Goal: Transaction & Acquisition: Register for event/course

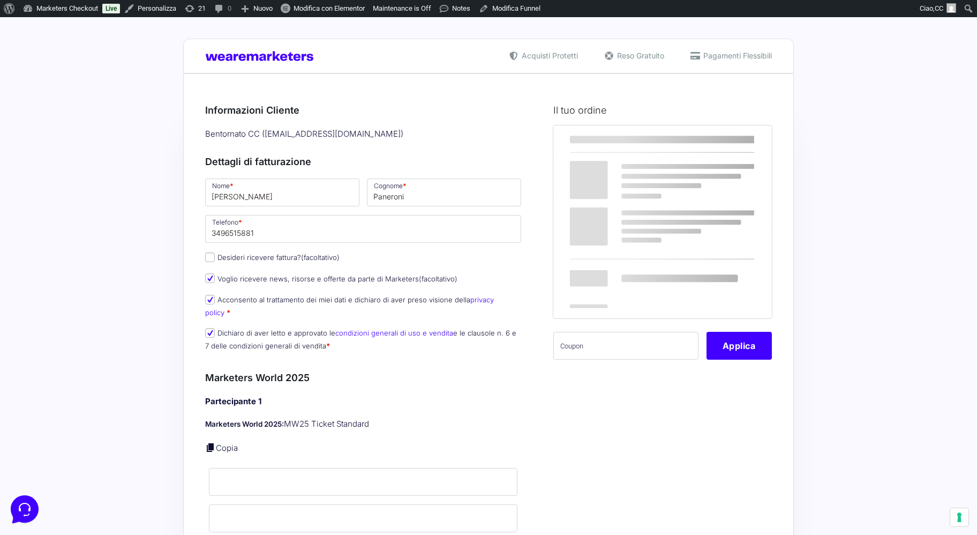
click at [616, 353] on div "Prodotto Subtotale Marketers World 2025 - MW25 Ticket Standard × 1 367,00 € Sub…" at bounding box center [663, 249] width 219 height 248
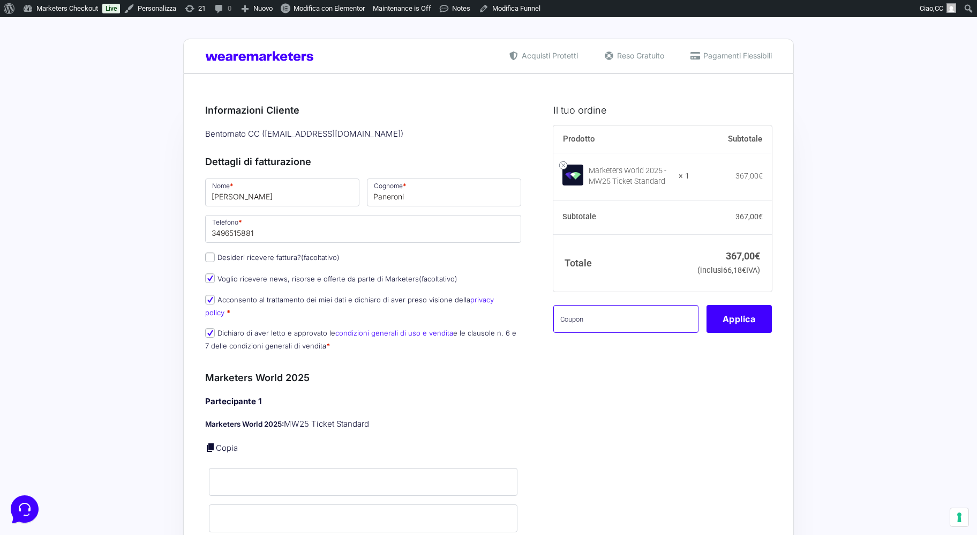
click at [608, 333] on input "text" at bounding box center [626, 319] width 145 height 28
click at [629, 329] on input "text" at bounding box center [626, 319] width 145 height 28
paste input "mrk100offmwtest"
type input "mrk100offmwtest"
click at [732, 333] on button "Applica" at bounding box center [739, 319] width 65 height 28
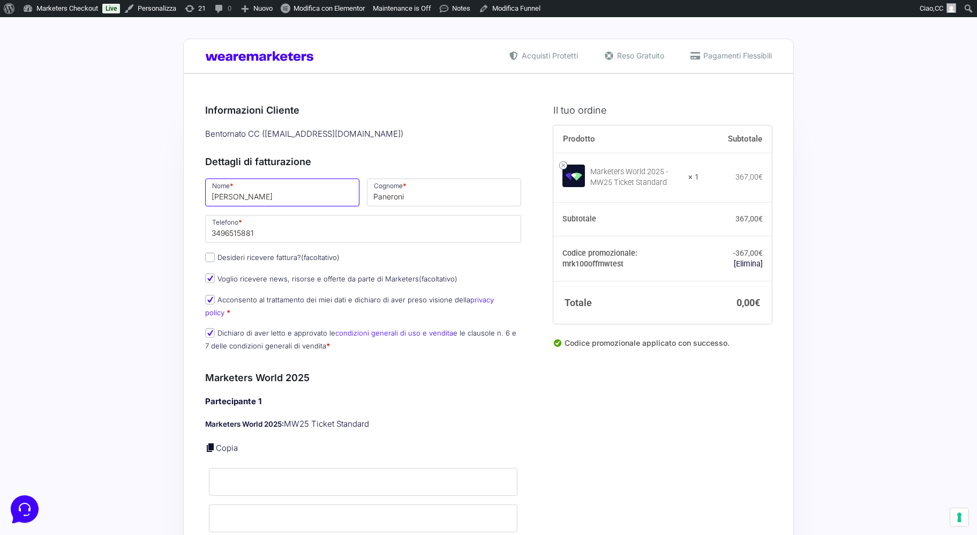
drag, startPoint x: 260, startPoint y: 192, endPoint x: 179, endPoint y: 192, distance: 81.4
click at [205, 192] on input "[PERSON_NAME]" at bounding box center [282, 192] width 154 height 28
type input "Flavia"
click at [406, 198] on input "Paneroni" at bounding box center [444, 192] width 154 height 28
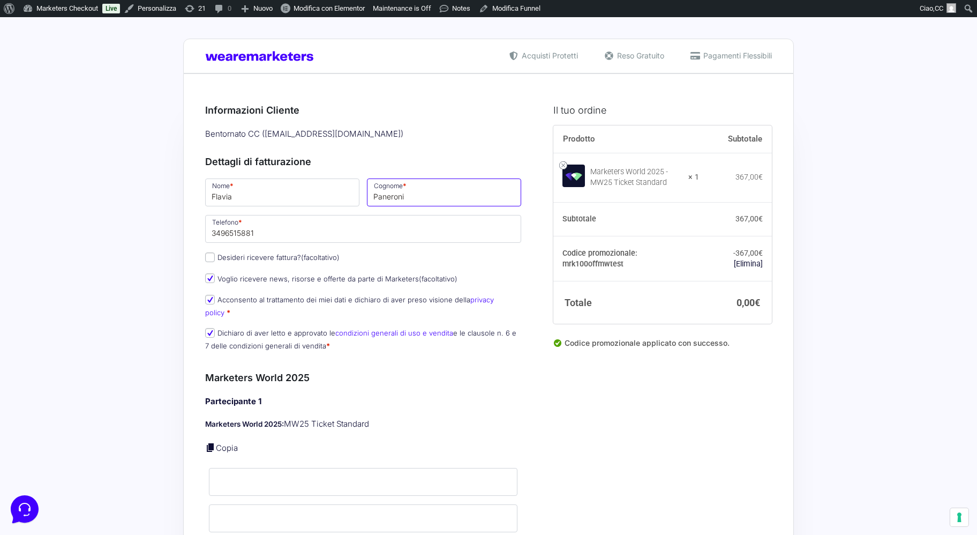
click at [406, 198] on input "Paneroni" at bounding box center [444, 192] width 154 height 28
type input "Preka"
click at [295, 232] on input "3496515881" at bounding box center [363, 229] width 316 height 28
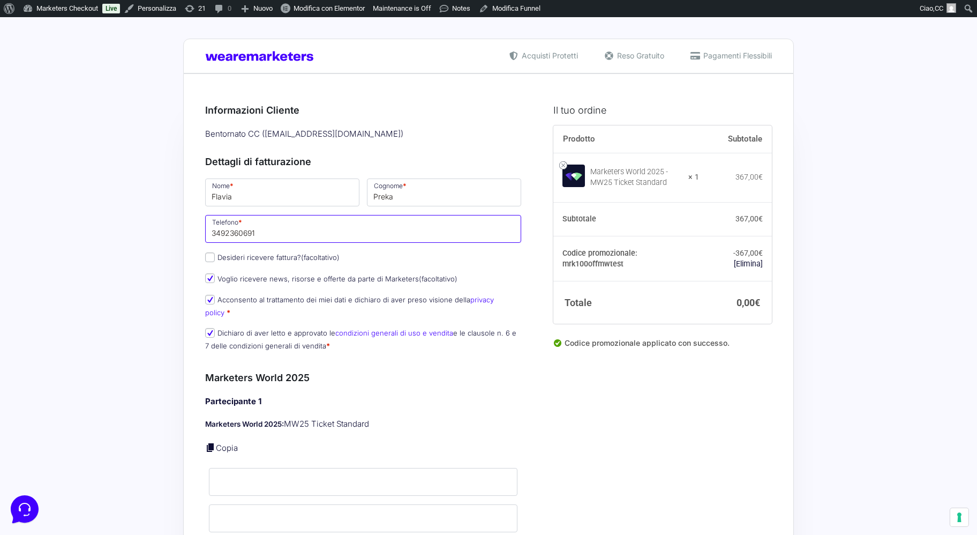
type input "3492360691"
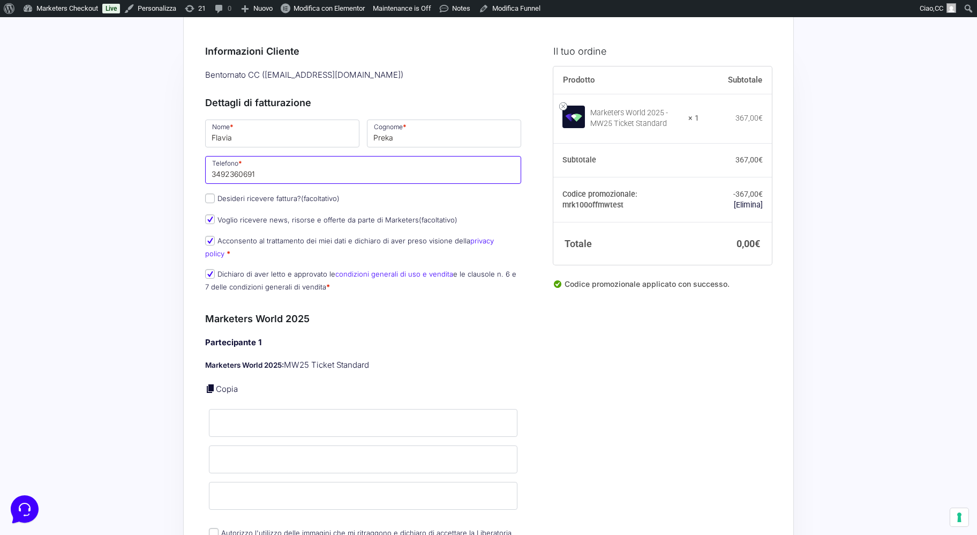
scroll to position [156, 0]
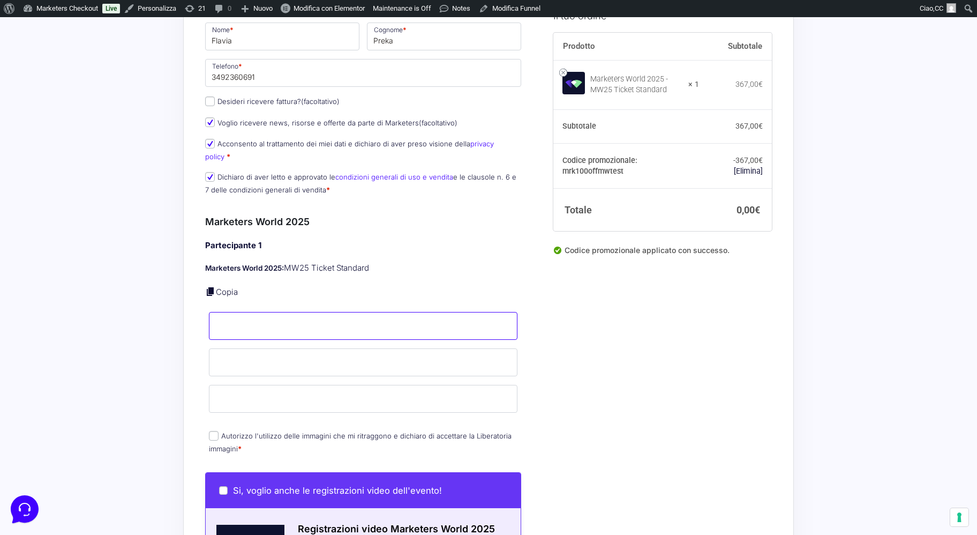
click at [281, 322] on input "Nome *" at bounding box center [363, 326] width 309 height 28
type input "f"
type input "Flavia"
click at [288, 357] on input "Cognome *" at bounding box center [363, 362] width 309 height 28
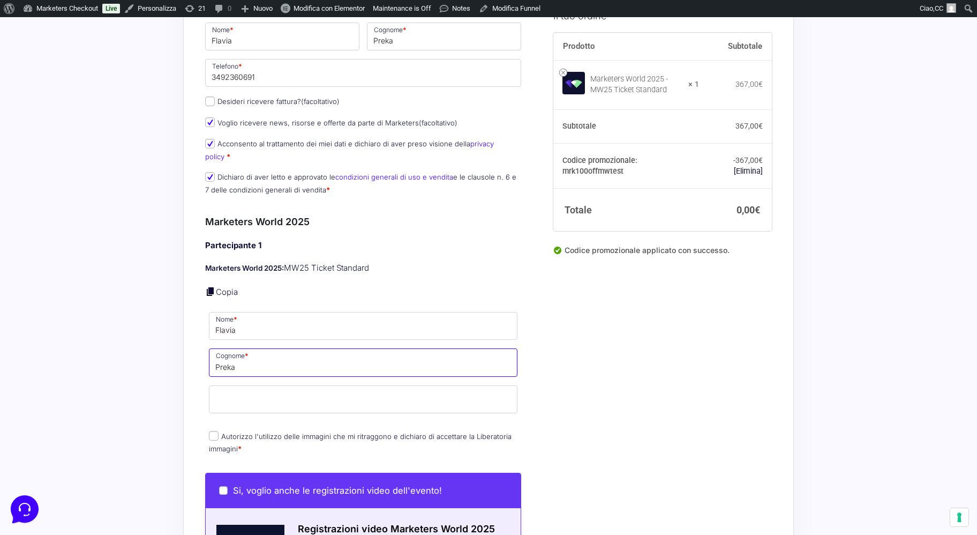
type input "Preka"
click at [283, 387] on input "Email *" at bounding box center [363, 399] width 309 height 28
type input "[EMAIL_ADDRESS][DOMAIN_NAME]"
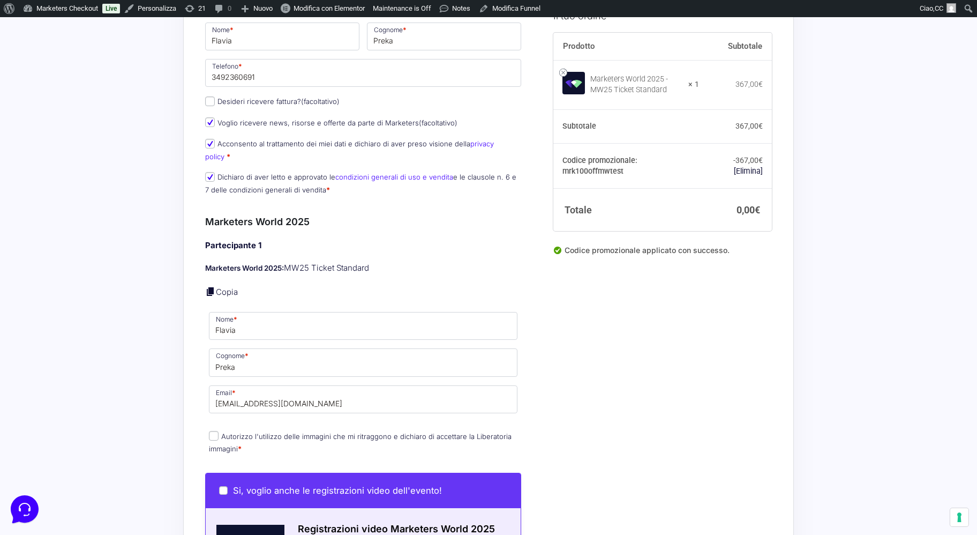
click at [214, 431] on input "Autorizzo l'utilizzo delle immagini che mi ritraggono e dichiaro di accettare l…" at bounding box center [214, 436] width 10 height 10
checkbox input "true"
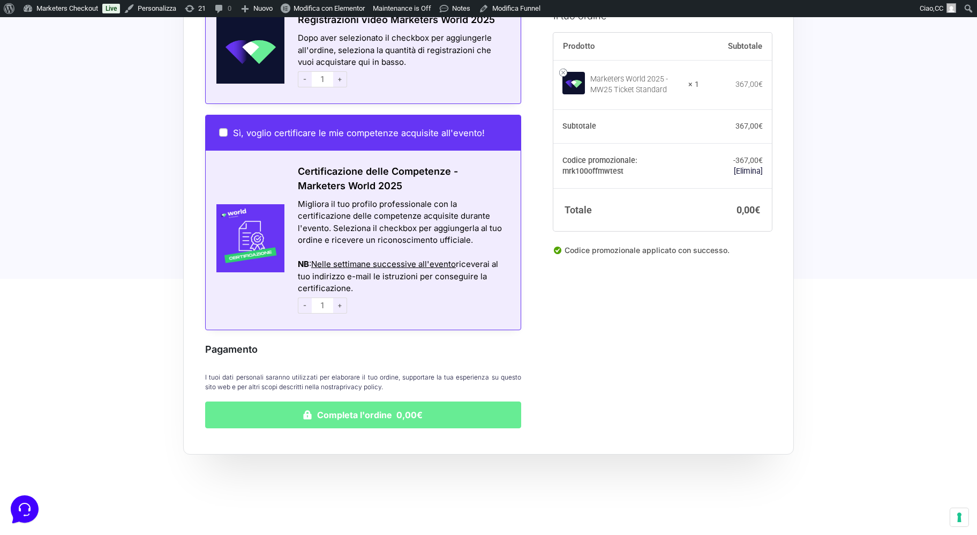
scroll to position [694, 0]
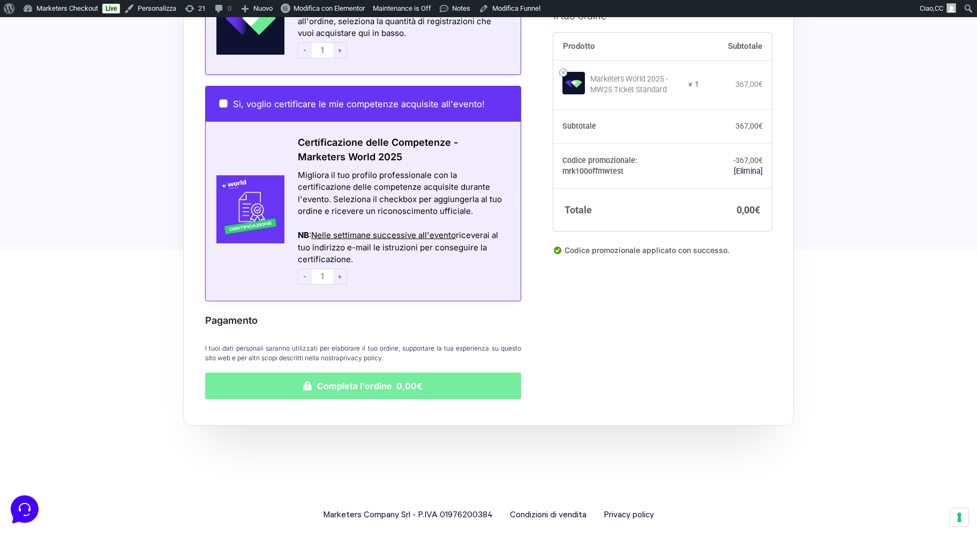
click at [385, 377] on button "Completa l'ordine 0,00€" at bounding box center [363, 385] width 316 height 27
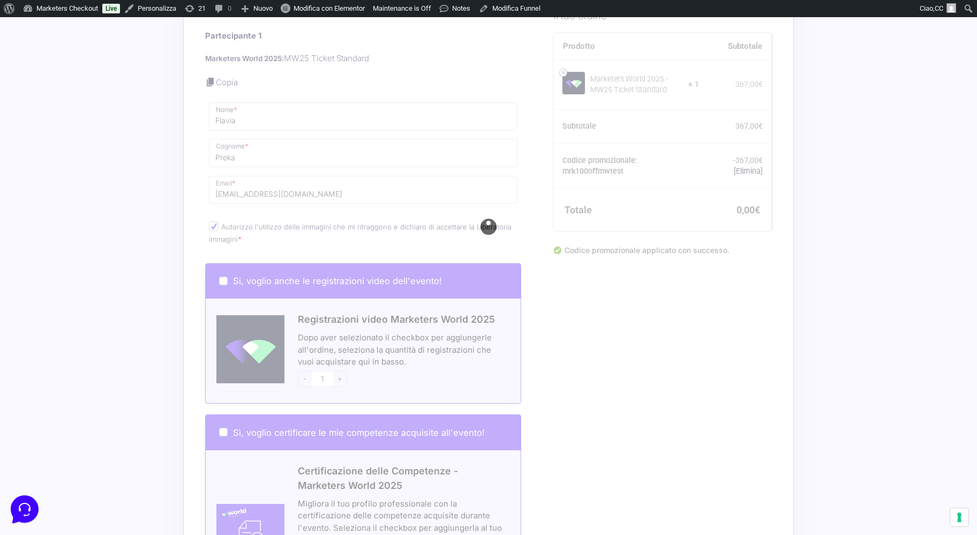
scroll to position [354, 0]
